Goal: Information Seeking & Learning: Learn about a topic

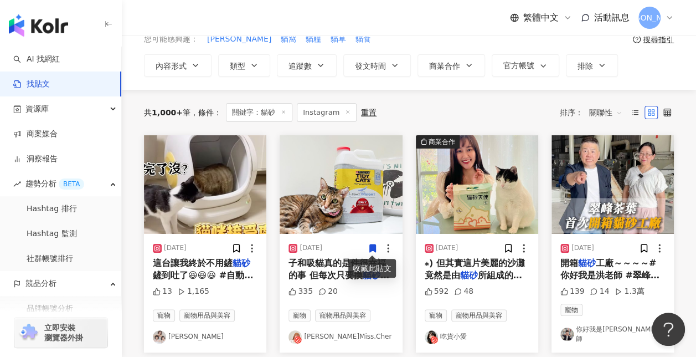
drag, startPoint x: 182, startPoint y: 17, endPoint x: 47, endPoint y: 1, distance: 136.6
click at [182, 17] on div "繁體中文 活動訊息 瑞" at bounding box center [409, 17] width 530 height 35
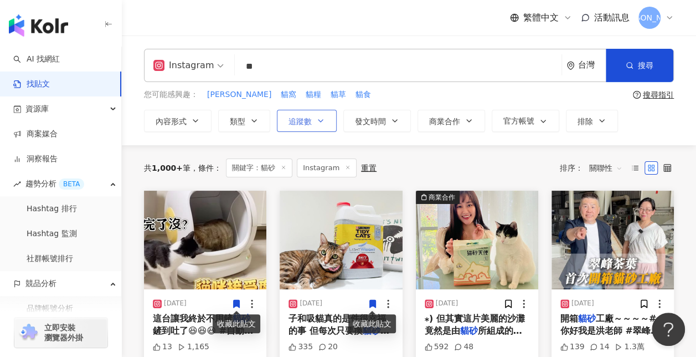
click at [318, 123] on icon "button" at bounding box center [320, 120] width 9 height 9
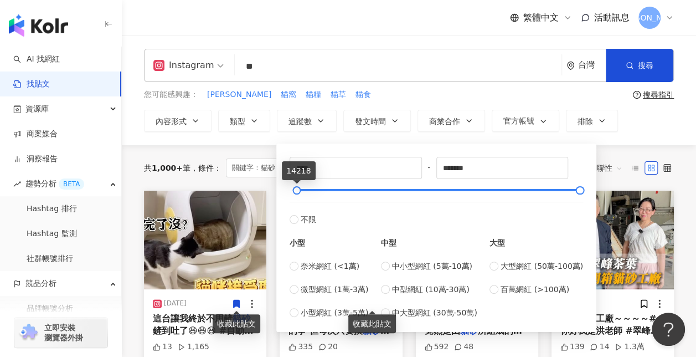
type input "*"
drag, startPoint x: 325, startPoint y: 188, endPoint x: 238, endPoint y: 188, distance: 87.0
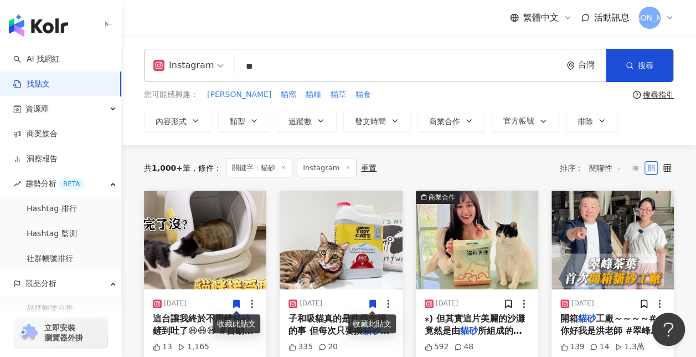
click at [391, 95] on div "您可能感興趣： 凱舒 貓窩 貓糧 貓草 貓食" at bounding box center [386, 95] width 485 height 12
click at [199, 122] on icon "button" at bounding box center [195, 120] width 9 height 9
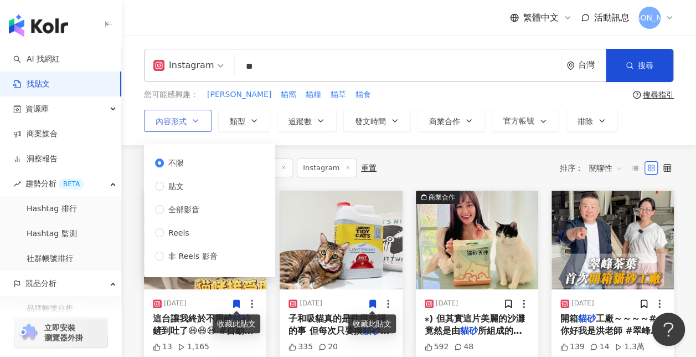
click at [199, 122] on icon "button" at bounding box center [195, 120] width 9 height 9
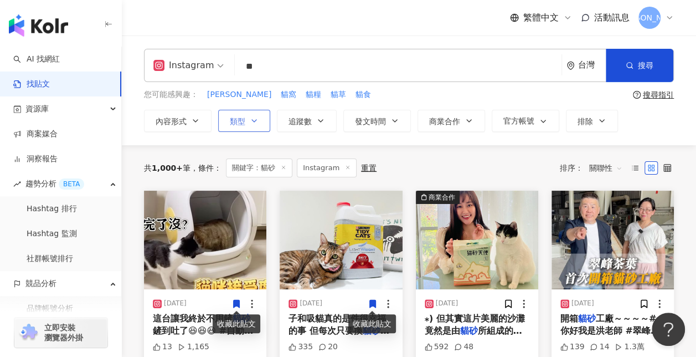
click at [241, 121] on span "類型" at bounding box center [238, 121] width 16 height 9
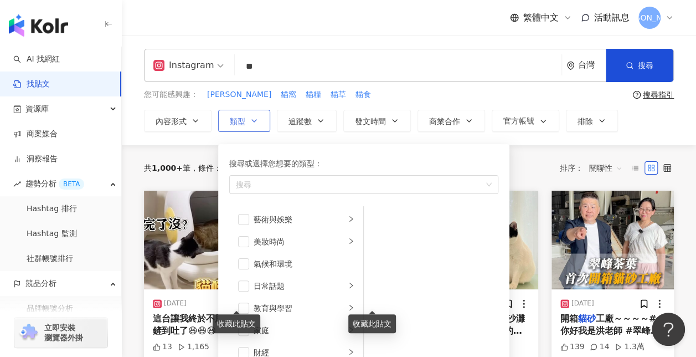
click at [241, 121] on span "類型" at bounding box center [238, 121] width 16 height 9
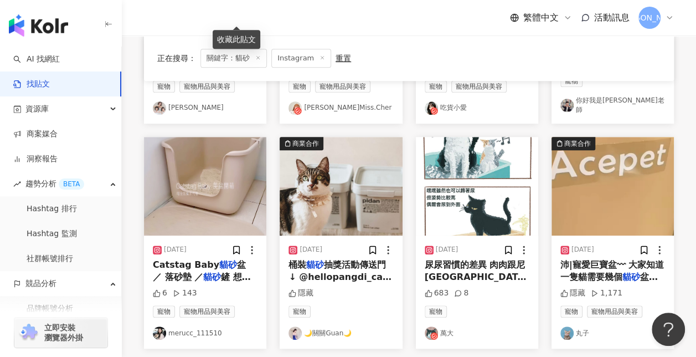
scroll to position [388, 0]
